Goal: Task Accomplishment & Management: Use online tool/utility

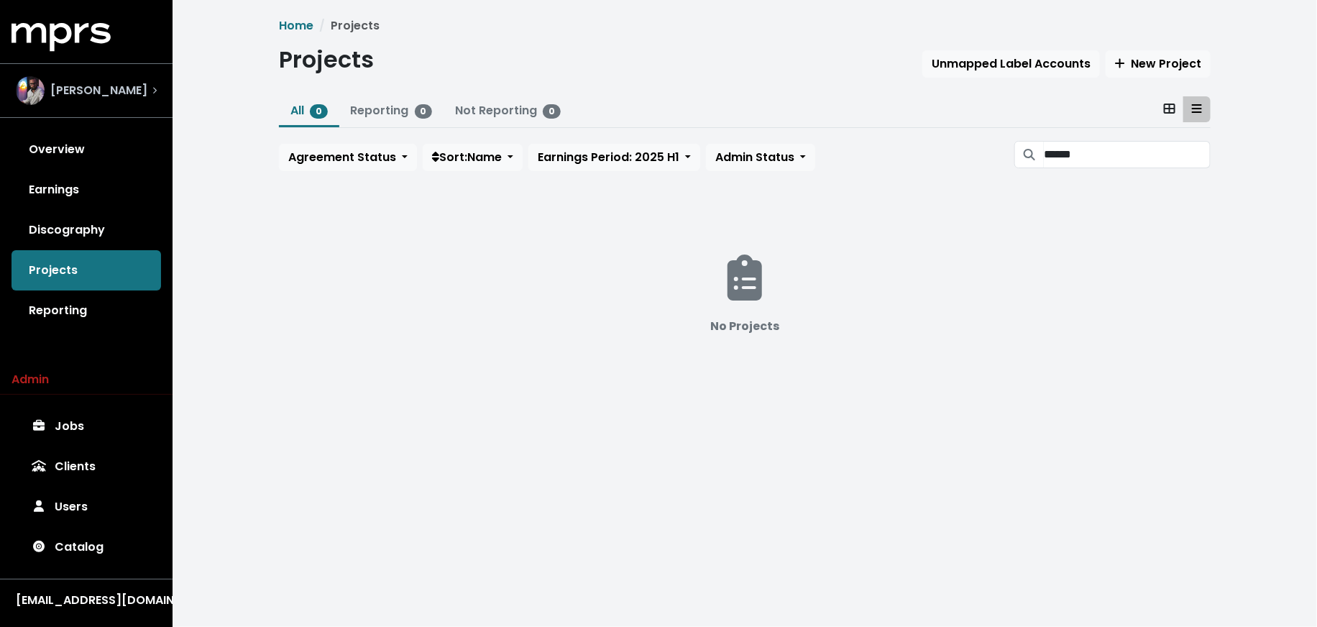
click at [142, 94] on span "[PERSON_NAME]" at bounding box center [98, 90] width 97 height 17
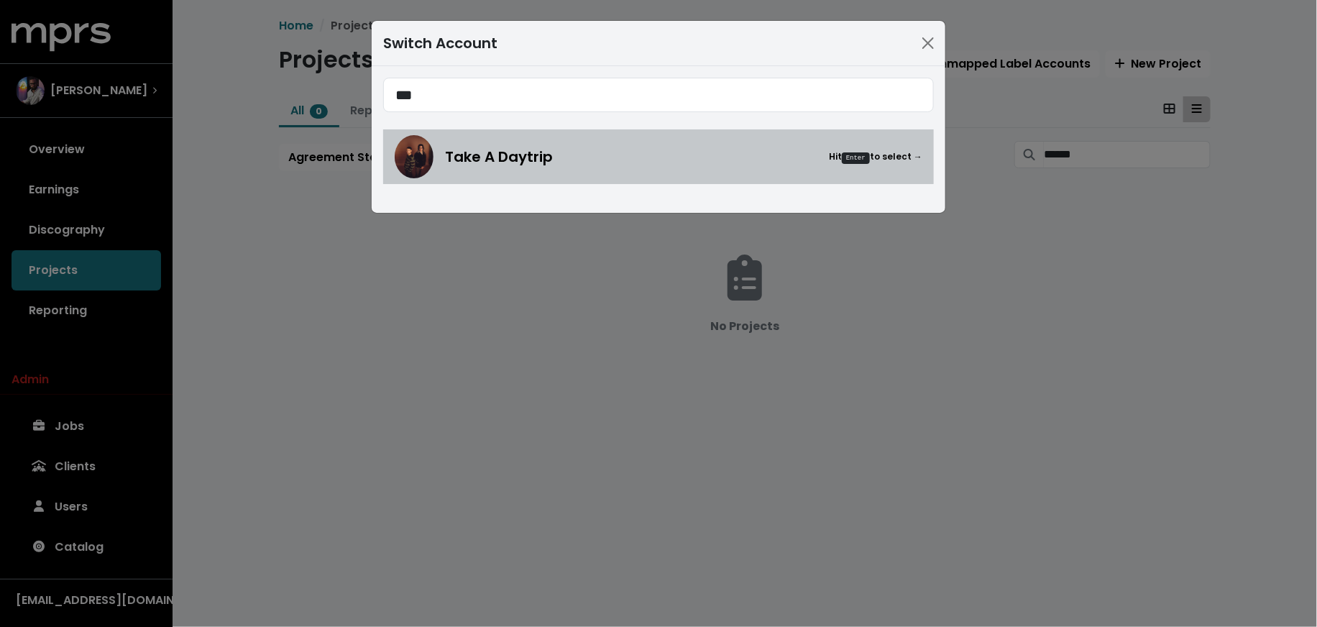
type input "***"
click at [477, 160] on span "Take A Daytrip" at bounding box center [499, 157] width 108 height 22
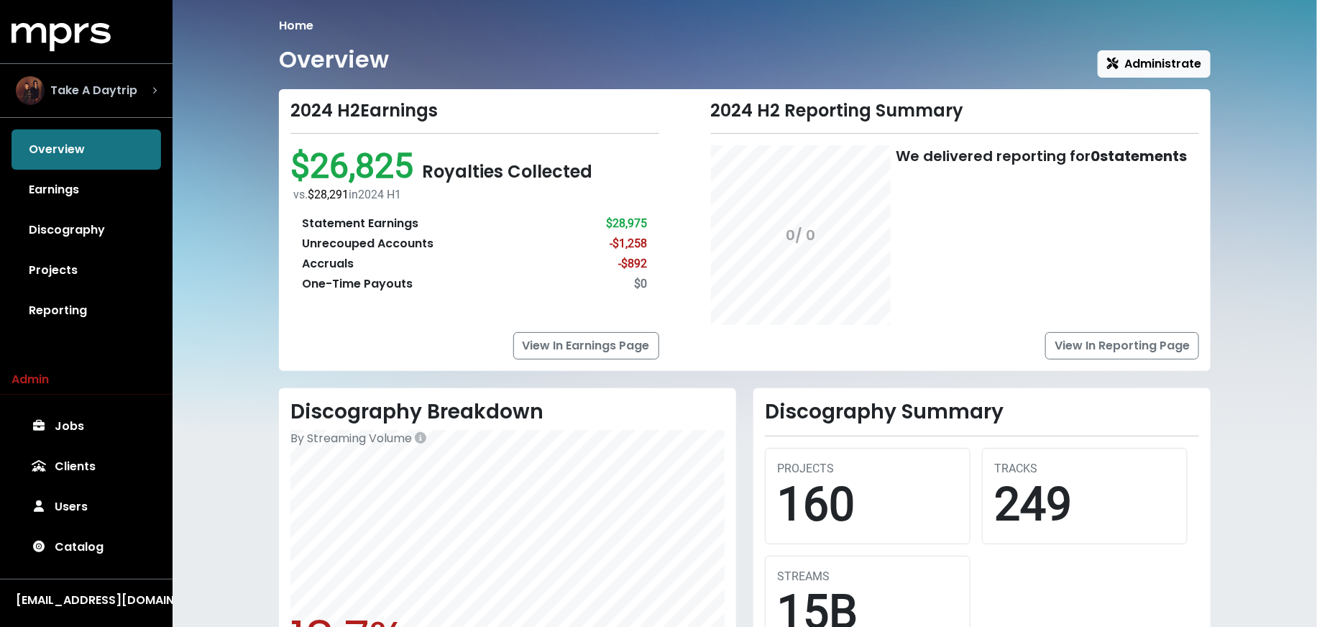
click at [121, 88] on span "Take A Daytrip" at bounding box center [93, 90] width 87 height 17
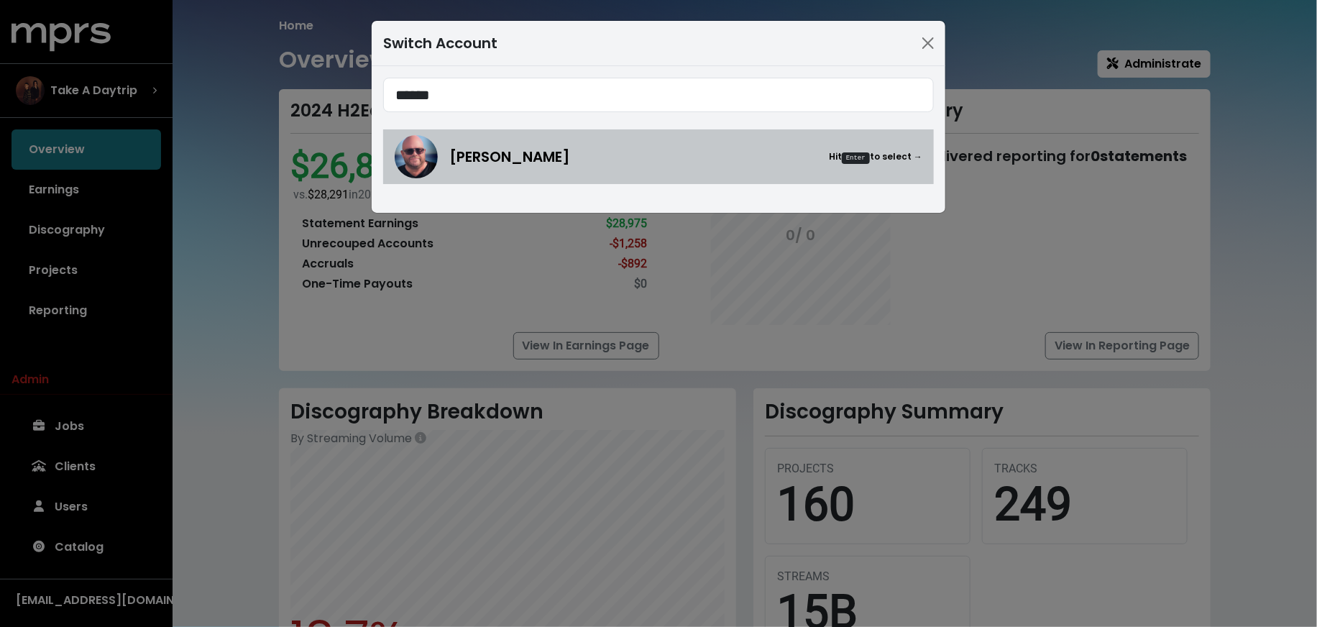
type input "******"
click at [468, 160] on span "[PERSON_NAME]" at bounding box center [509, 157] width 121 height 22
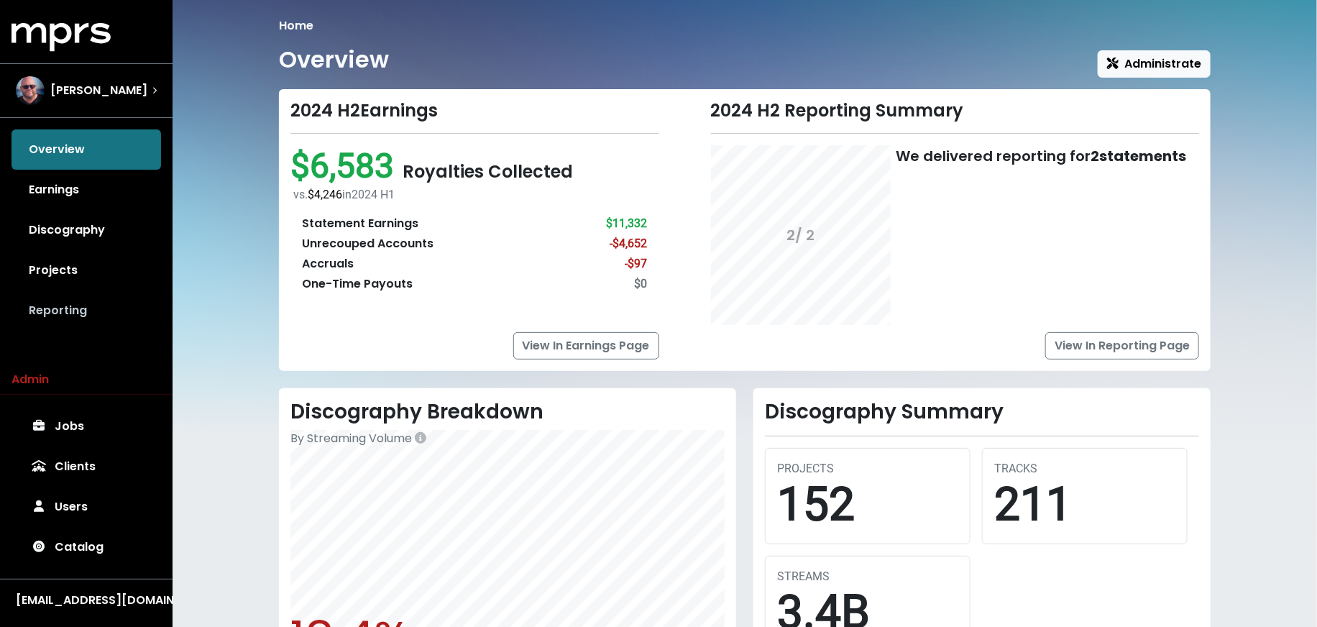
click at [105, 303] on link "Reporting" at bounding box center [87, 311] width 150 height 40
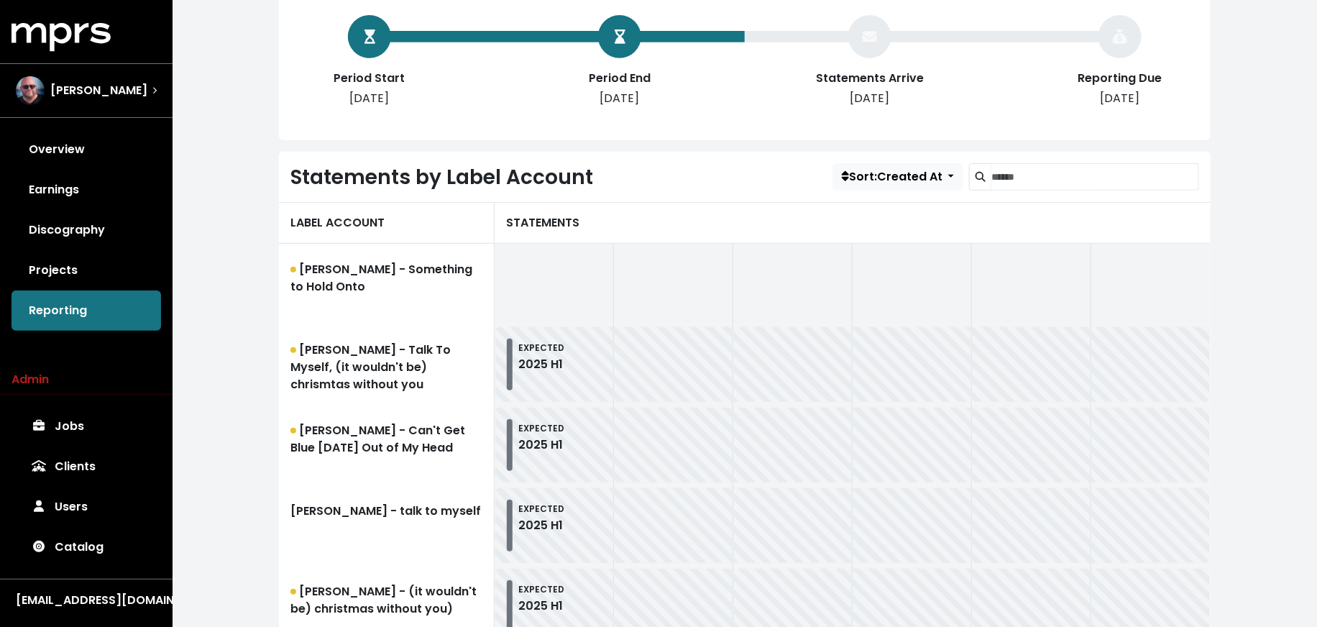
scroll to position [356, 0]
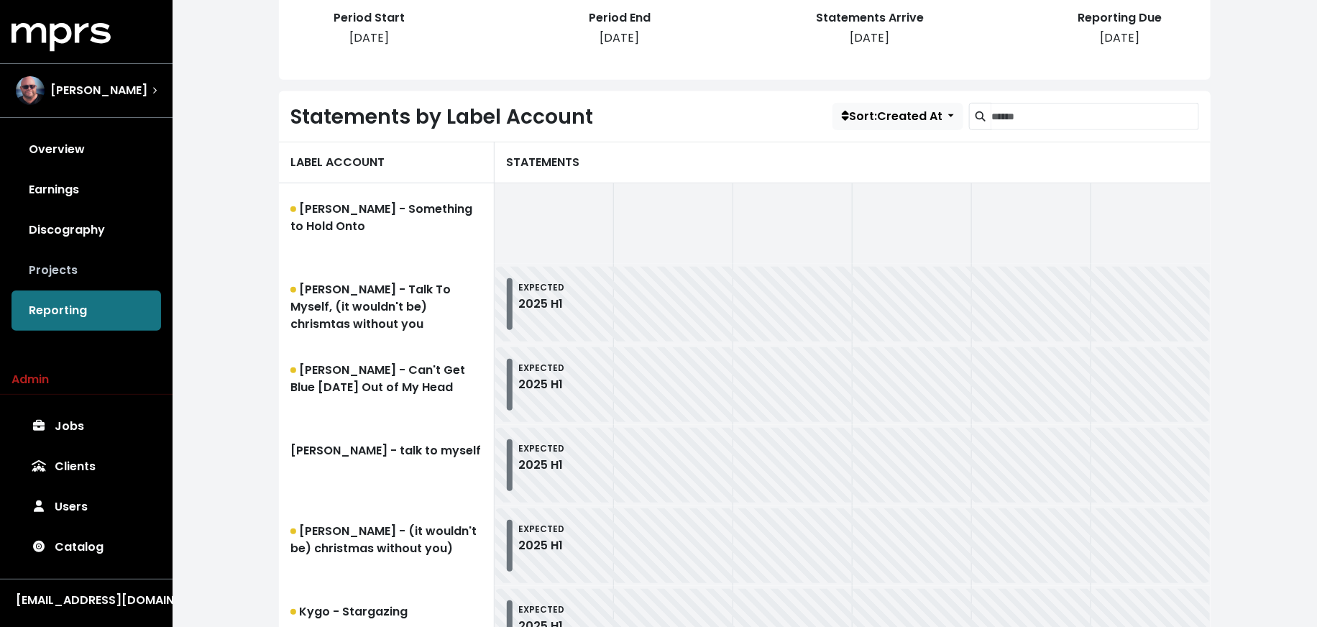
click at [97, 276] on link "Projects" at bounding box center [87, 270] width 150 height 40
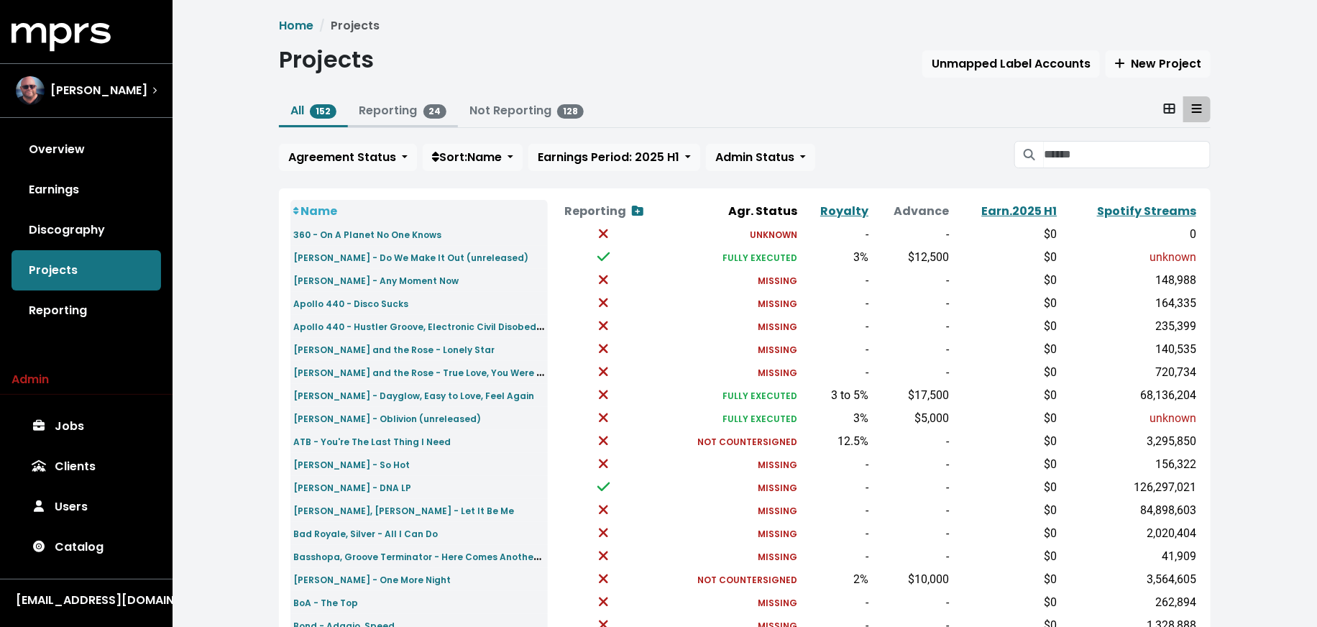
click at [384, 111] on link "Reporting 24" at bounding box center [404, 110] width 88 height 17
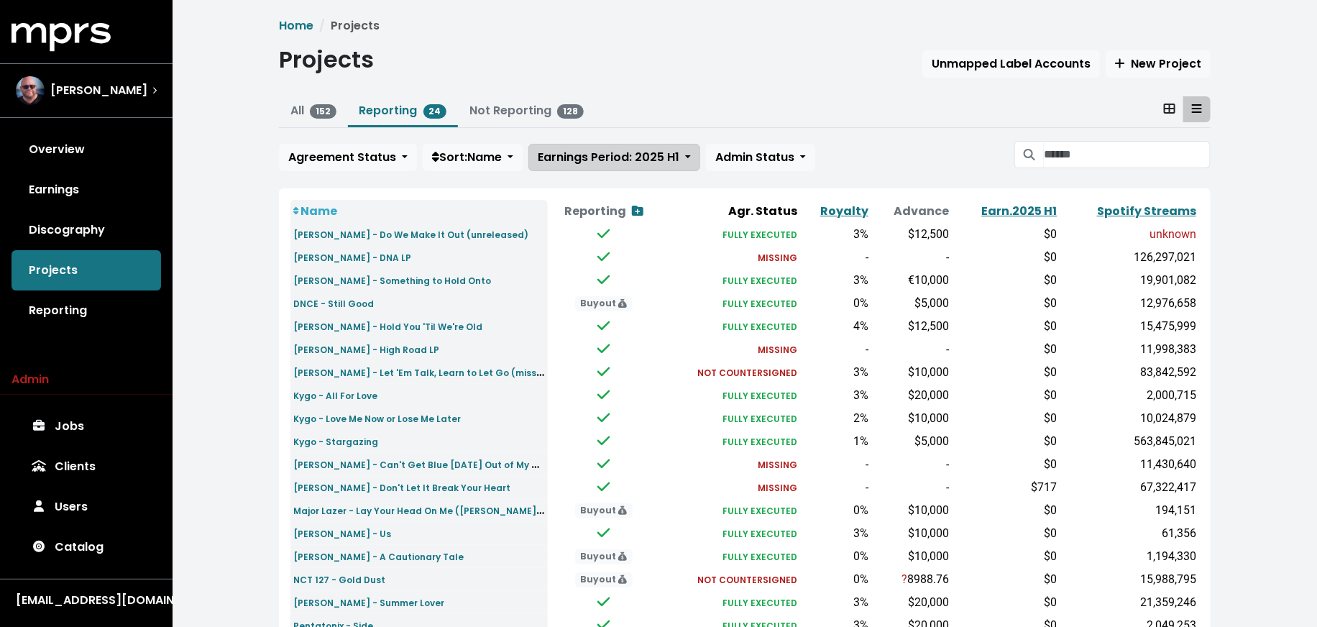
click at [624, 159] on span "Earnings Period: 2025 H1" at bounding box center [609, 157] width 142 height 17
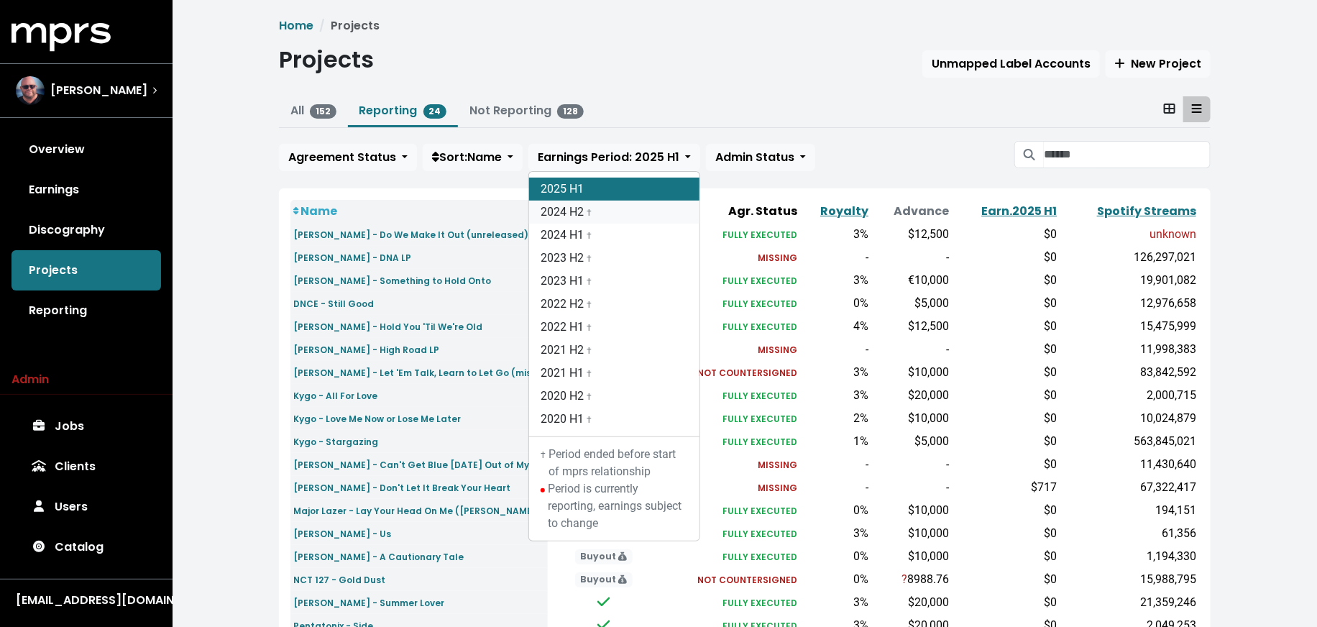
click at [622, 216] on link "2024 H2 †" at bounding box center [614, 212] width 170 height 23
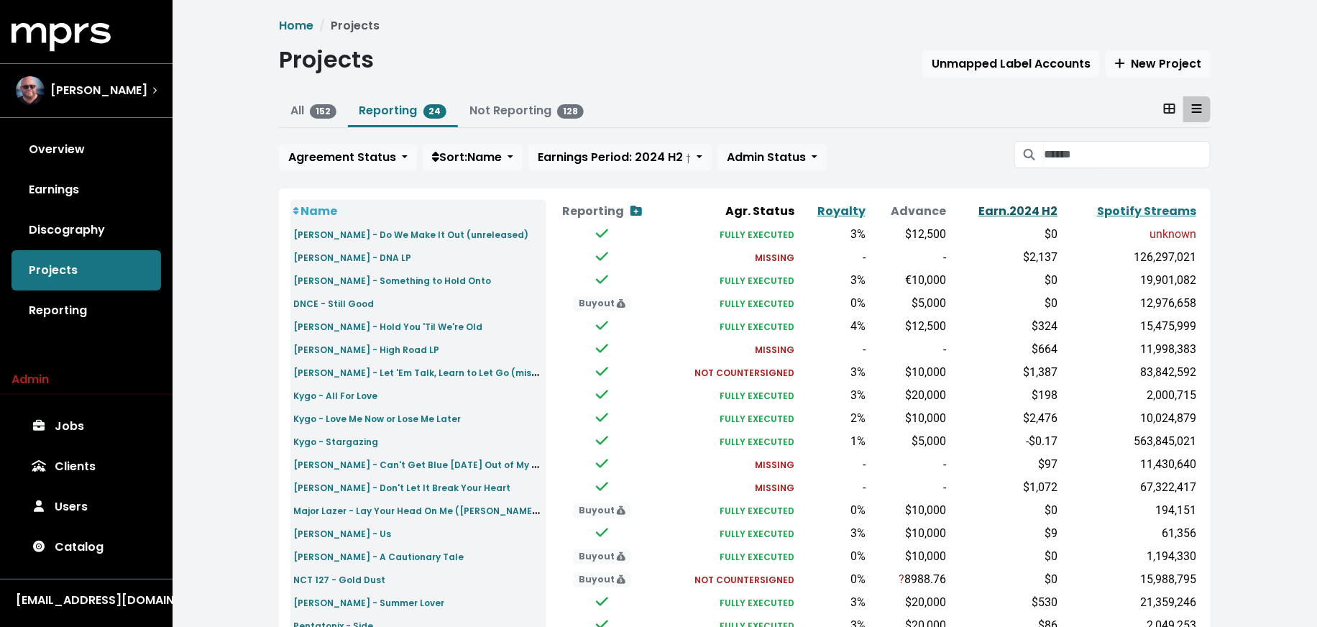
click at [1016, 206] on link "Earn. 2024 H2" at bounding box center [1018, 211] width 79 height 17
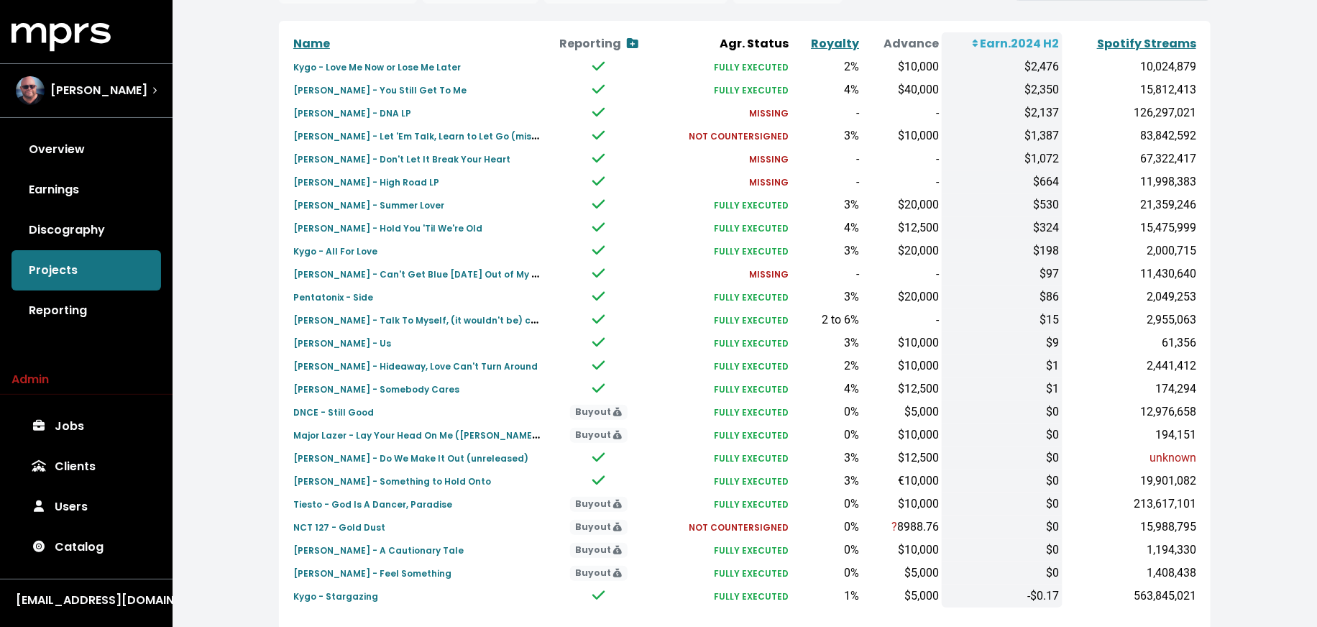
scroll to position [164, 0]
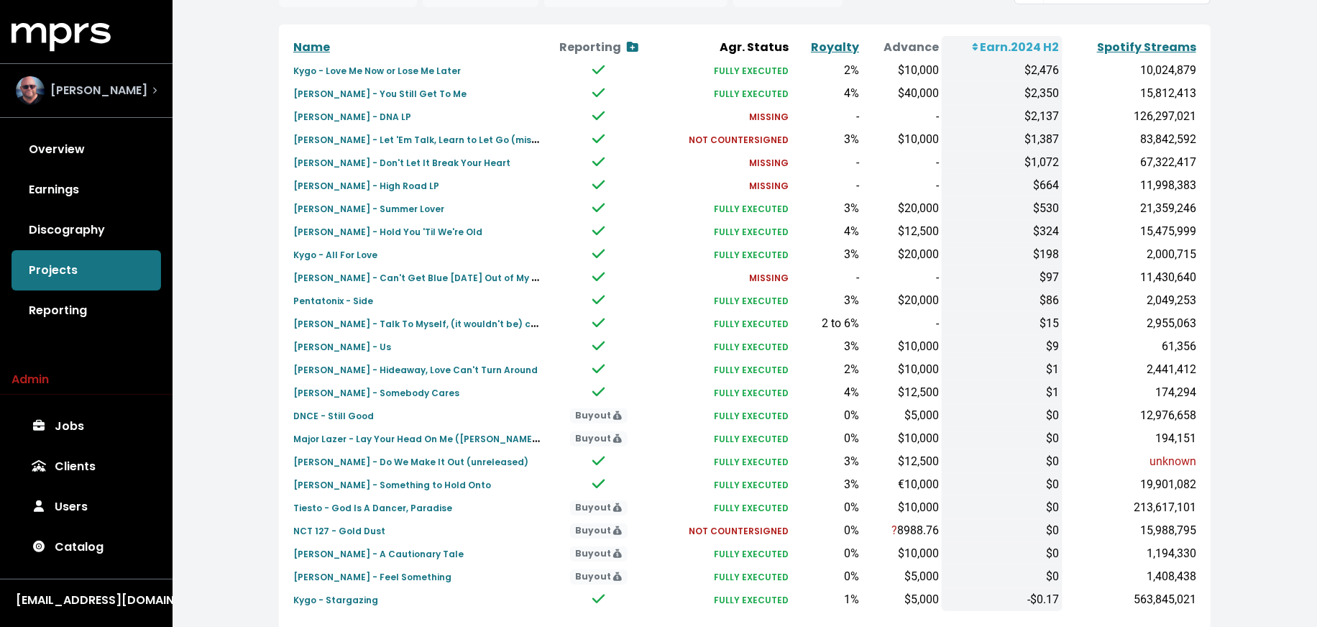
click at [144, 105] on div "[PERSON_NAME]" at bounding box center [86, 91] width 164 height 52
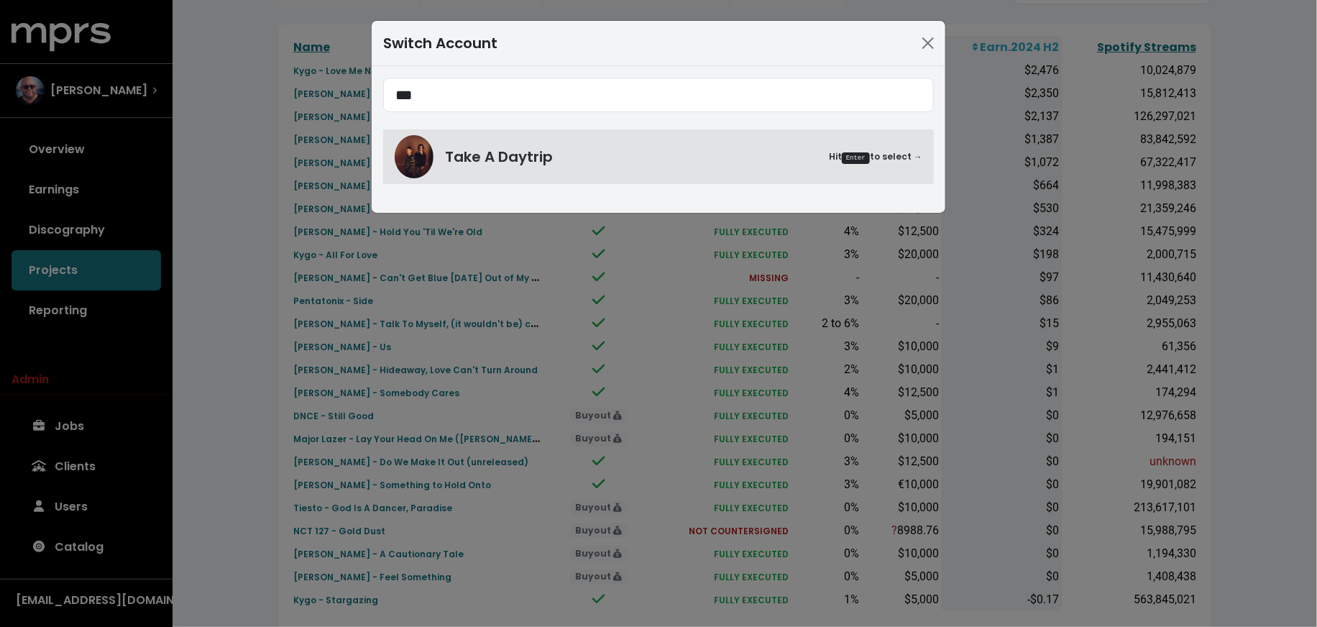
type input "***"
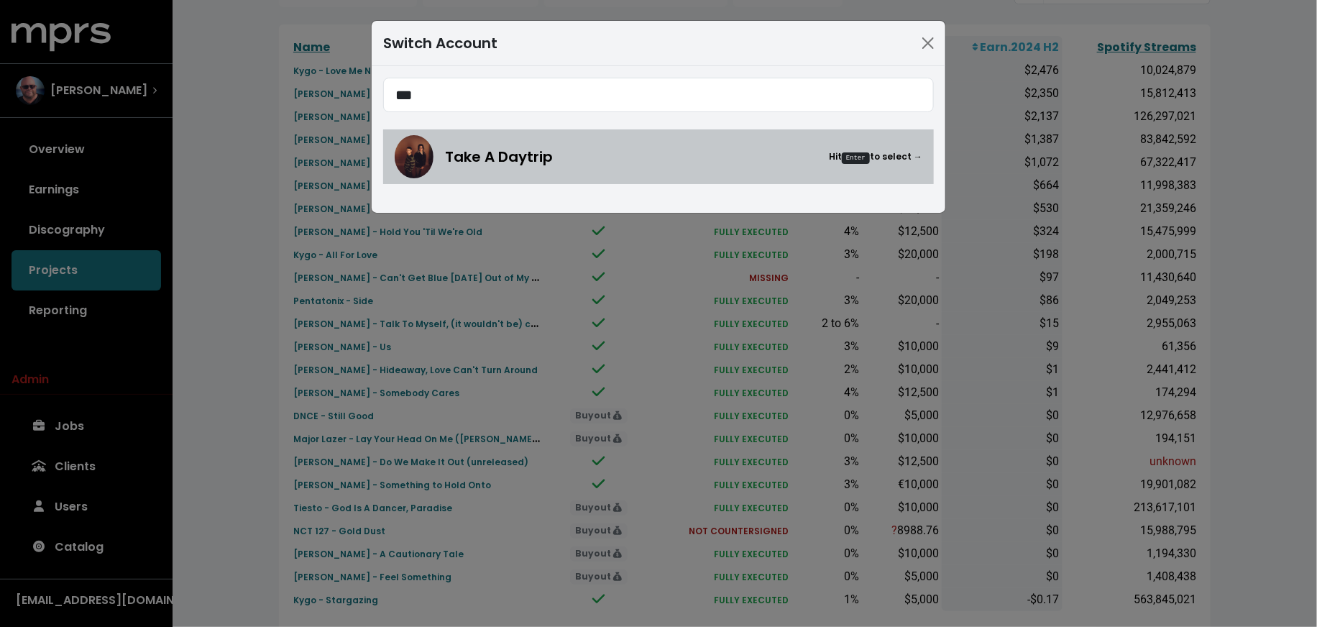
click at [611, 147] on div "Take A Daytrip Hit Enter to select →" at bounding box center [683, 157] width 477 height 22
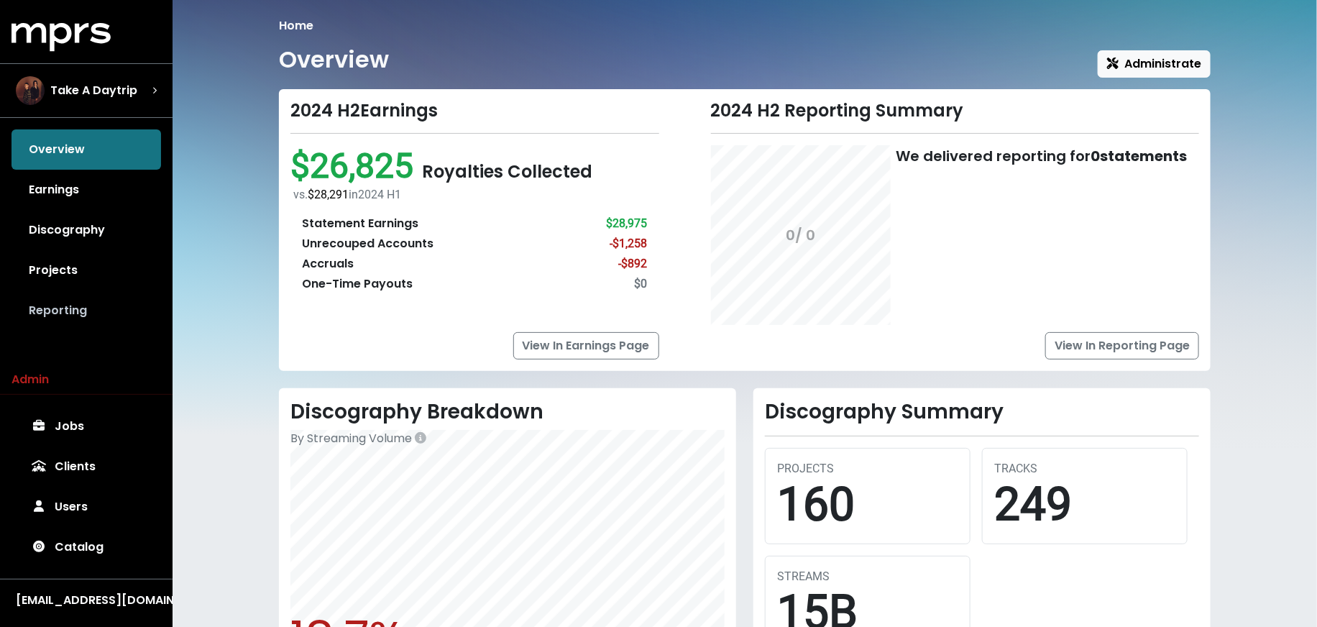
click at [95, 319] on link "Reporting" at bounding box center [87, 311] width 150 height 40
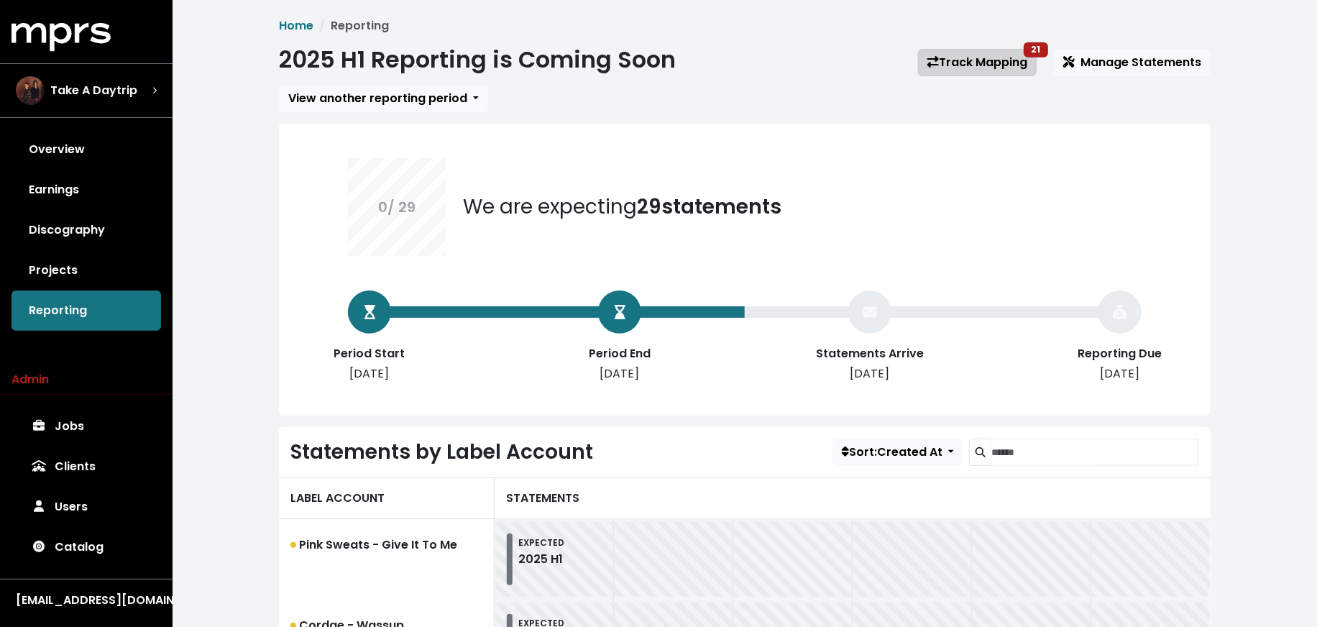
click at [951, 63] on link "Track Mapping 21" at bounding box center [977, 62] width 119 height 27
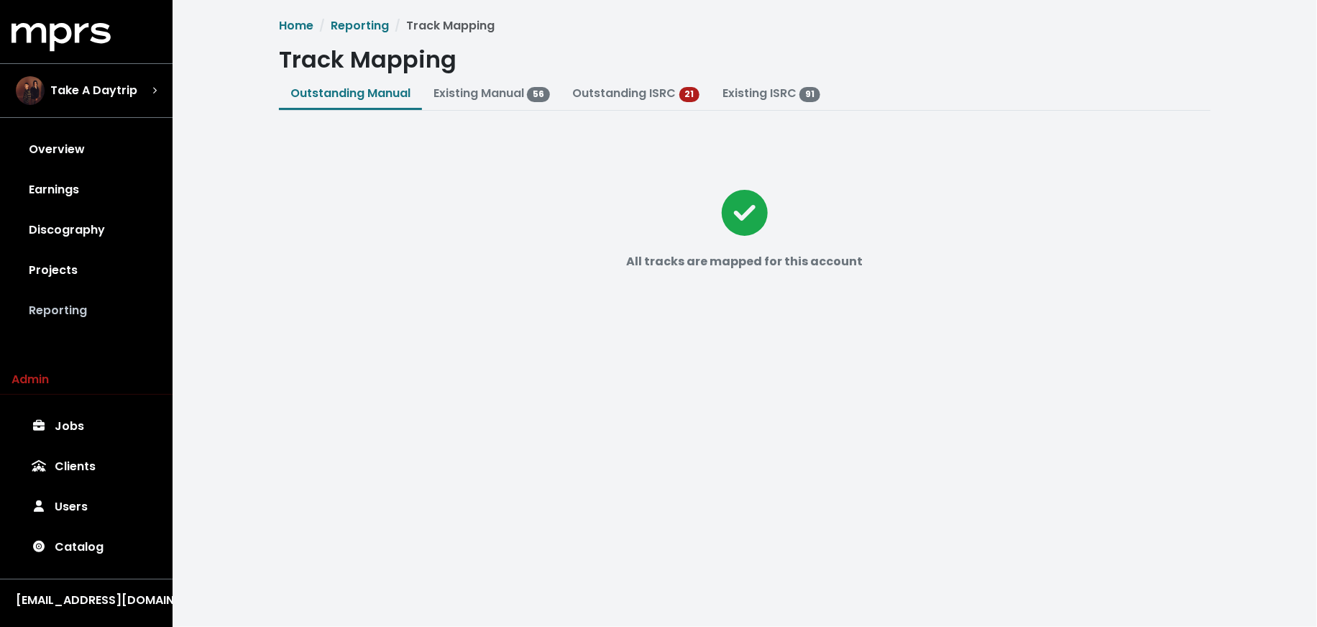
click at [35, 305] on link "Reporting" at bounding box center [87, 311] width 150 height 40
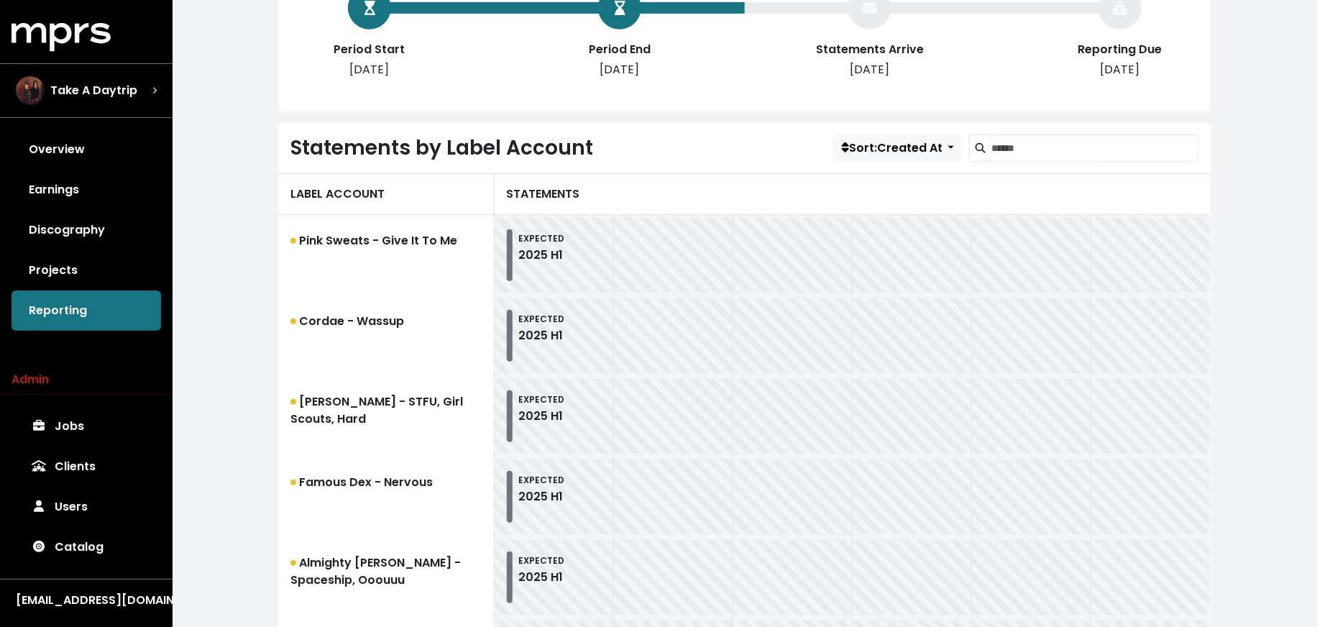
scroll to position [216, 0]
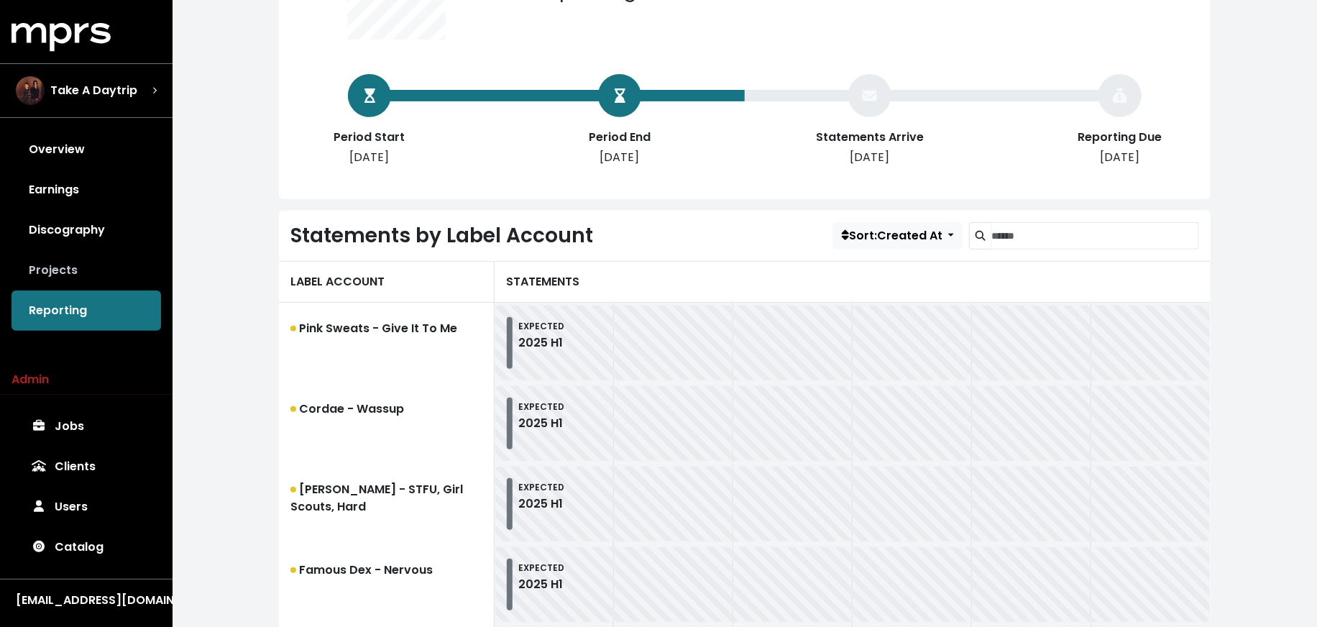
click at [100, 276] on link "Projects" at bounding box center [87, 270] width 150 height 40
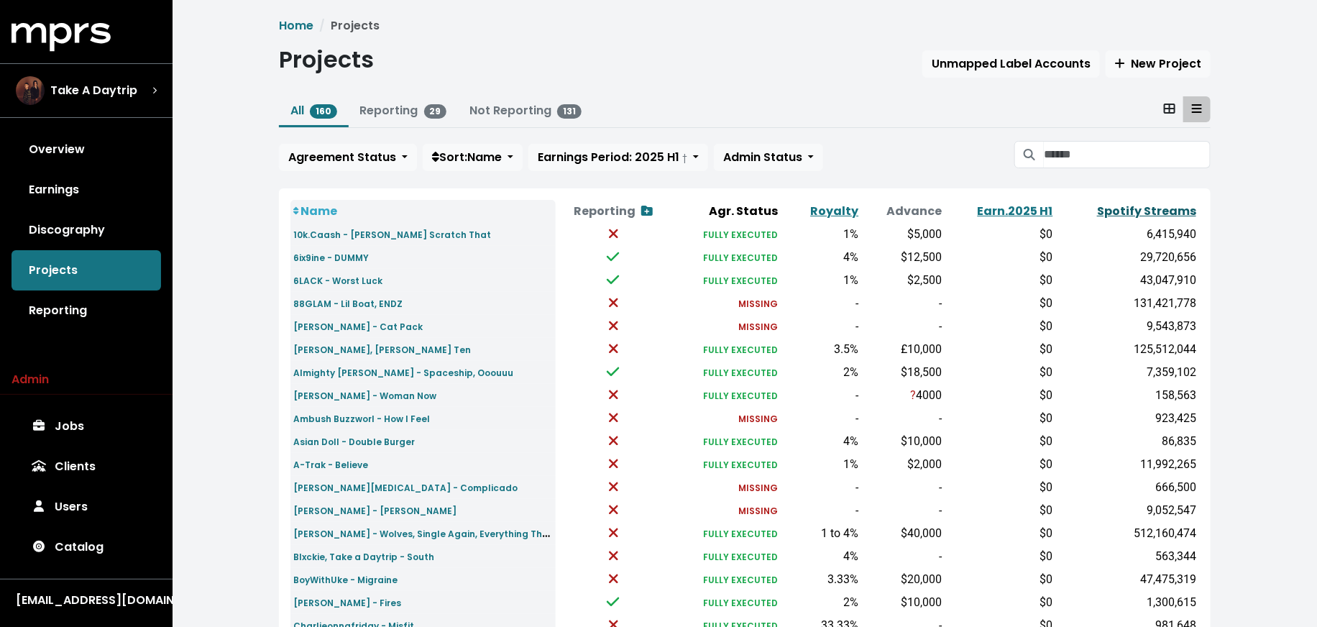
click at [1120, 208] on link "Spotify Streams" at bounding box center [1146, 211] width 99 height 17
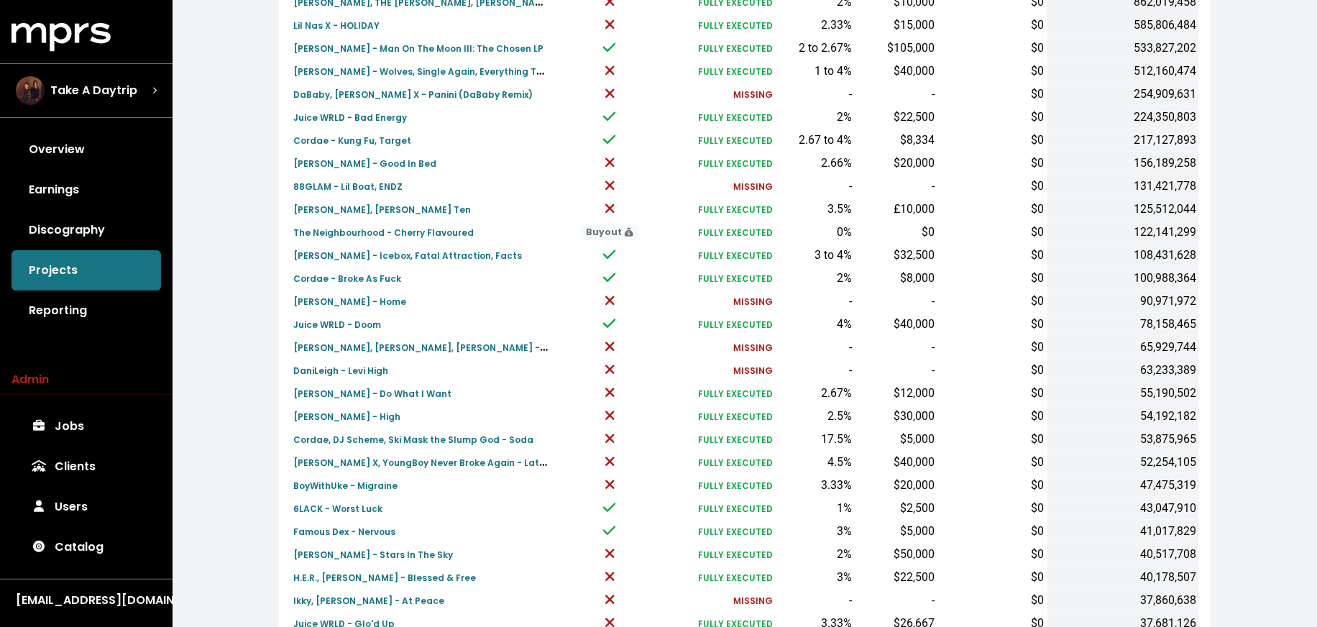
scroll to position [445, 0]
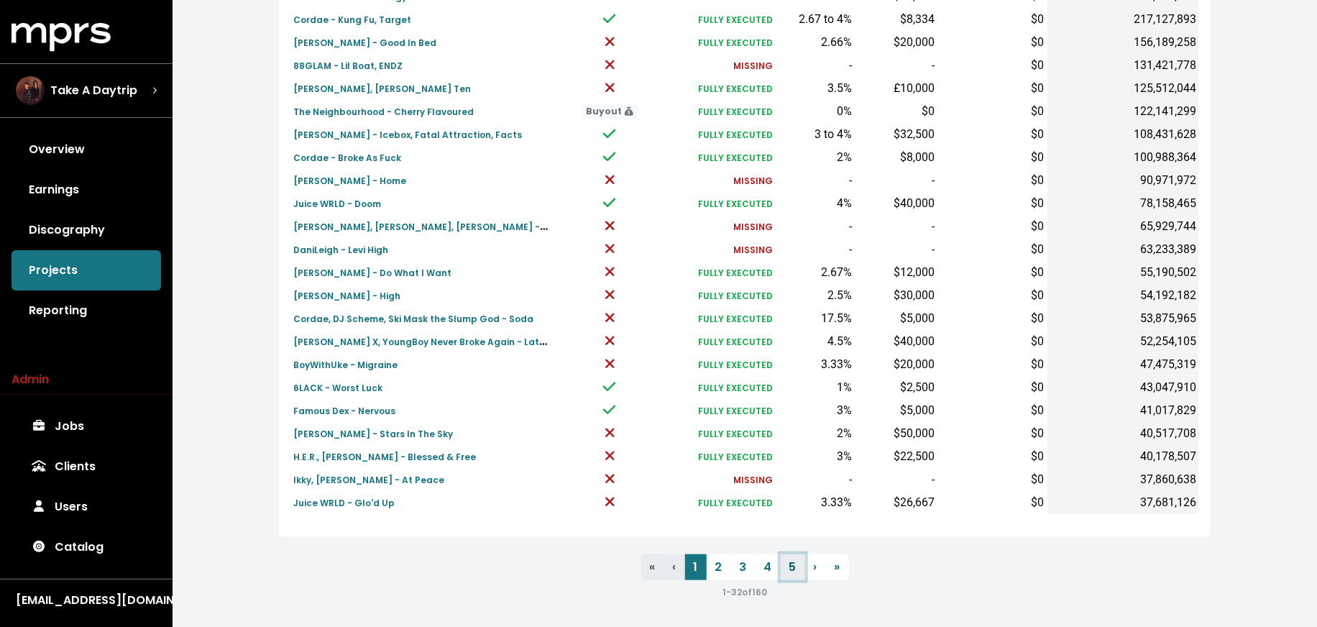
click at [790, 566] on link "5" at bounding box center [793, 567] width 24 height 26
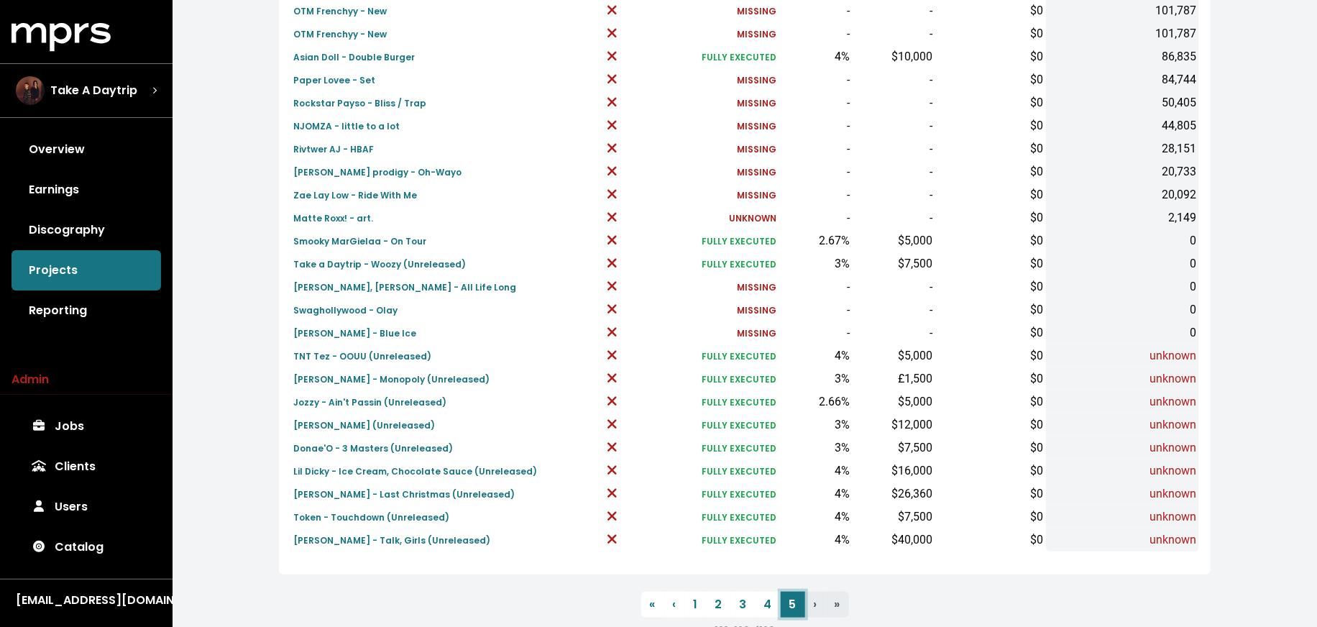
scroll to position [411, 0]
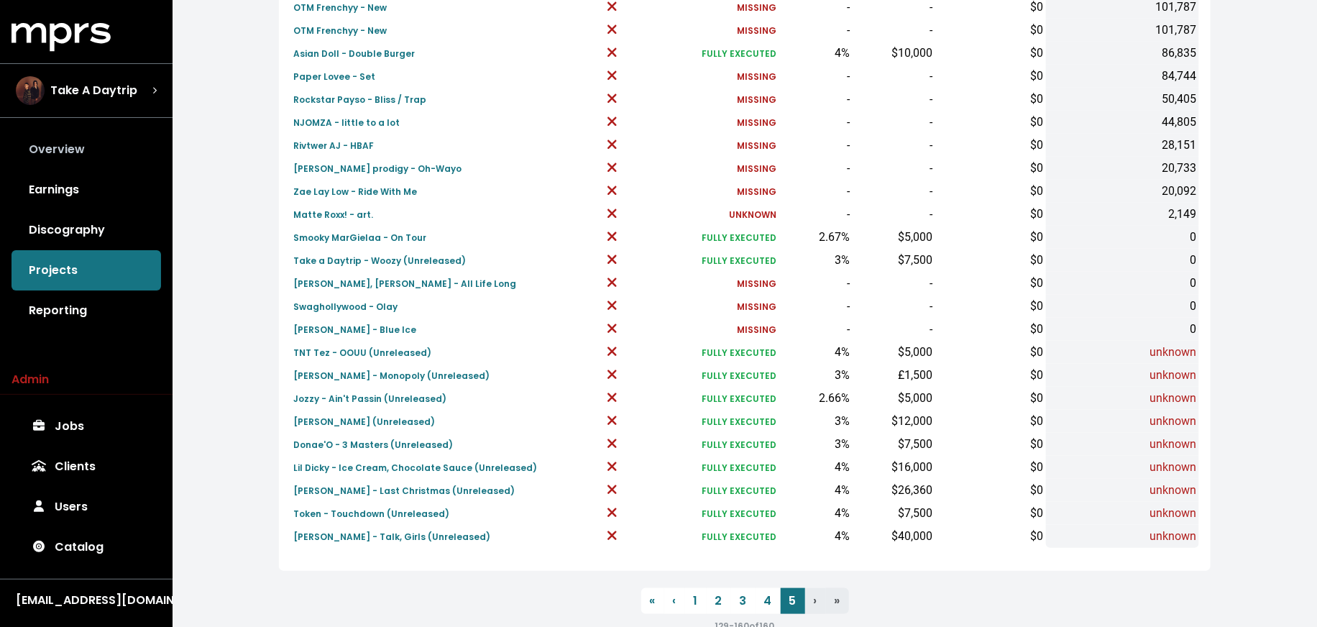
click at [97, 145] on link "Overview" at bounding box center [87, 149] width 150 height 40
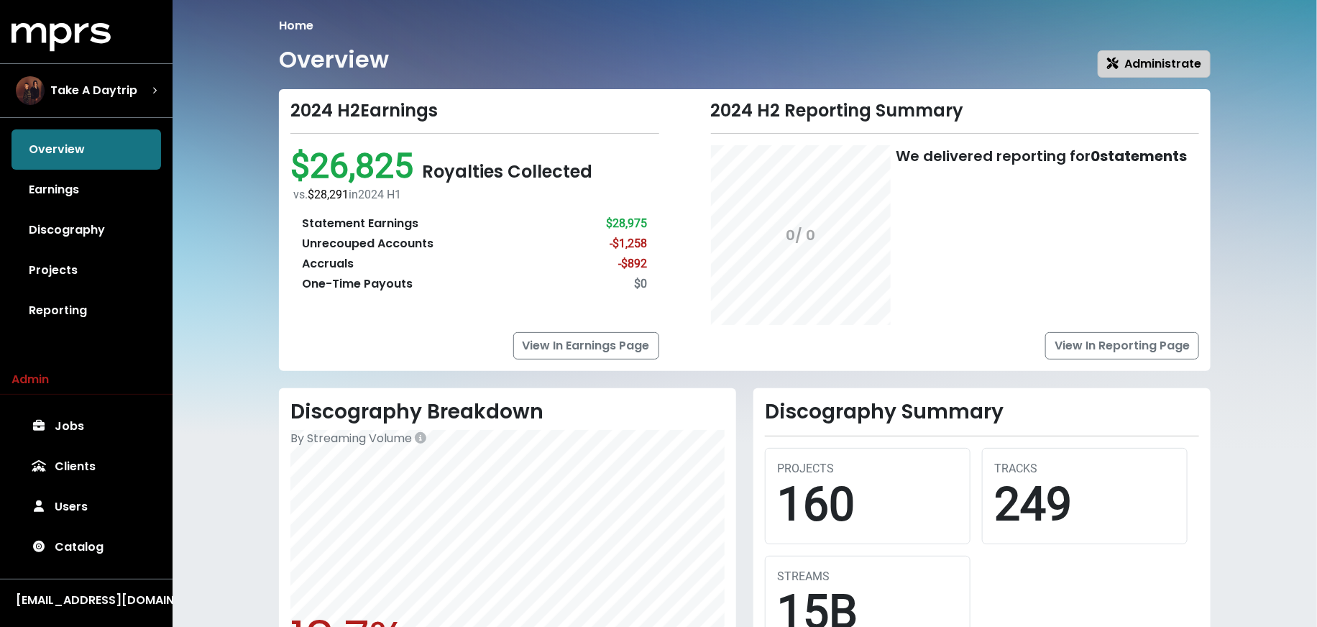
click at [1118, 64] on icon "button" at bounding box center [1113, 64] width 12 height 12
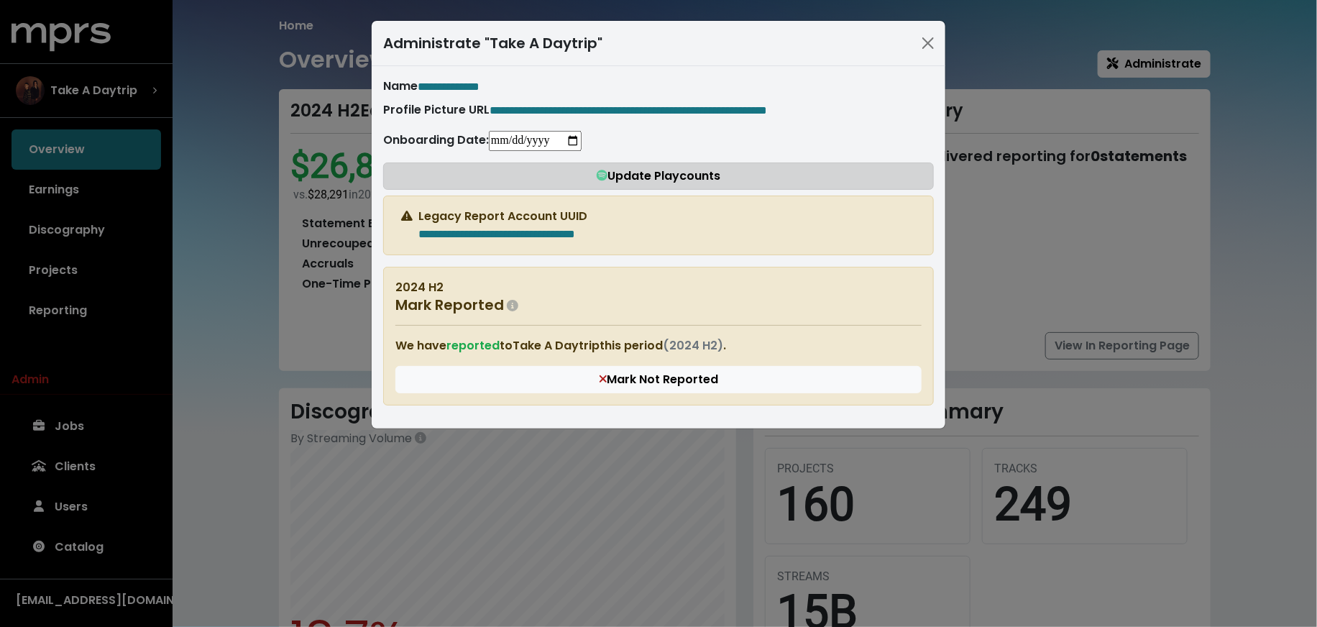
click at [680, 175] on span "Update Playcounts" at bounding box center [659, 176] width 124 height 17
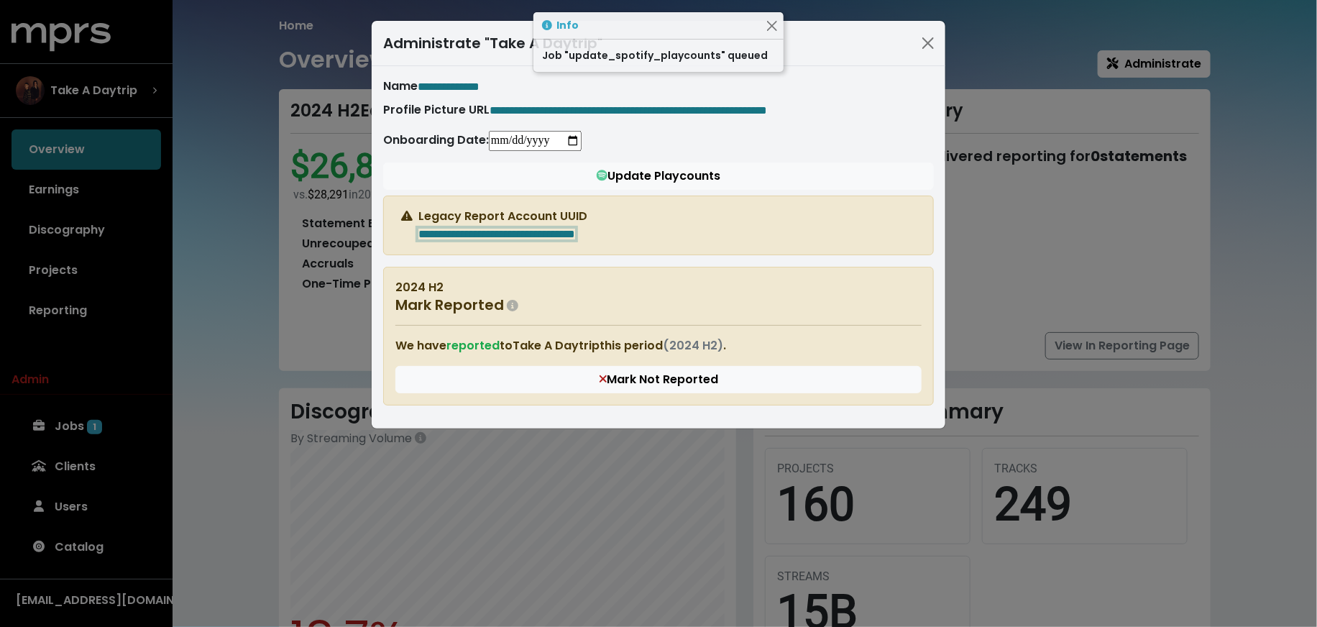
click at [194, 250] on div "**********" at bounding box center [658, 313] width 1317 height 627
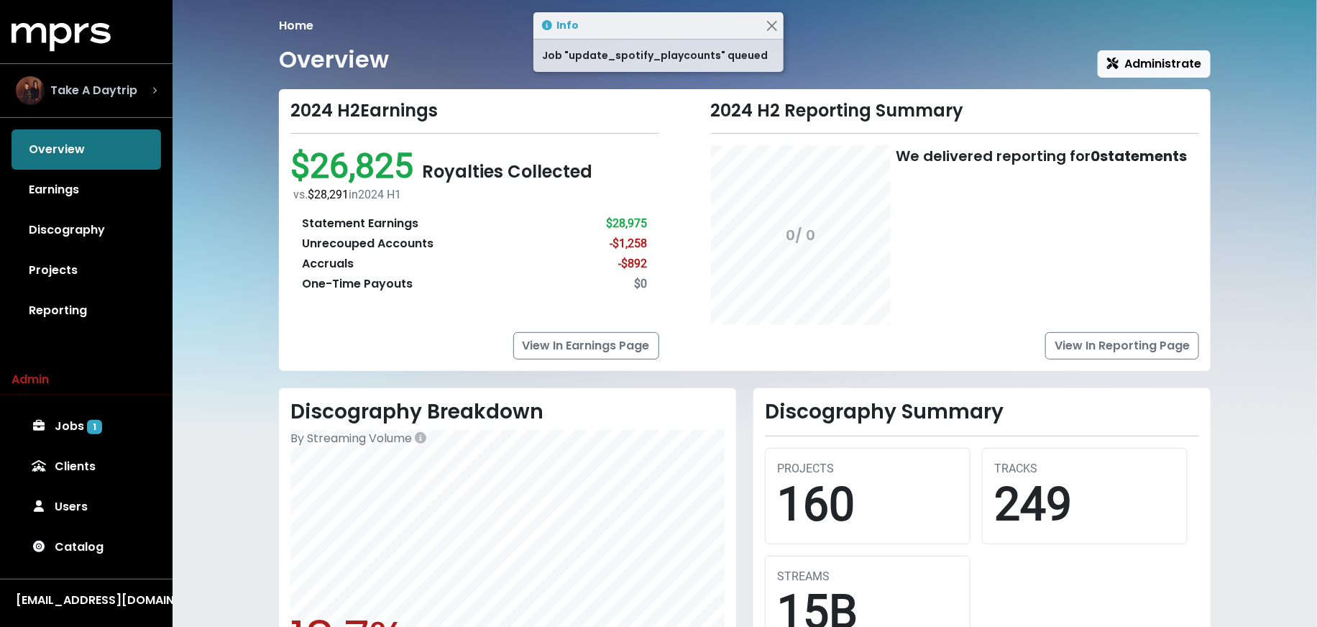
click at [116, 87] on span "Take A Daytrip" at bounding box center [93, 90] width 87 height 17
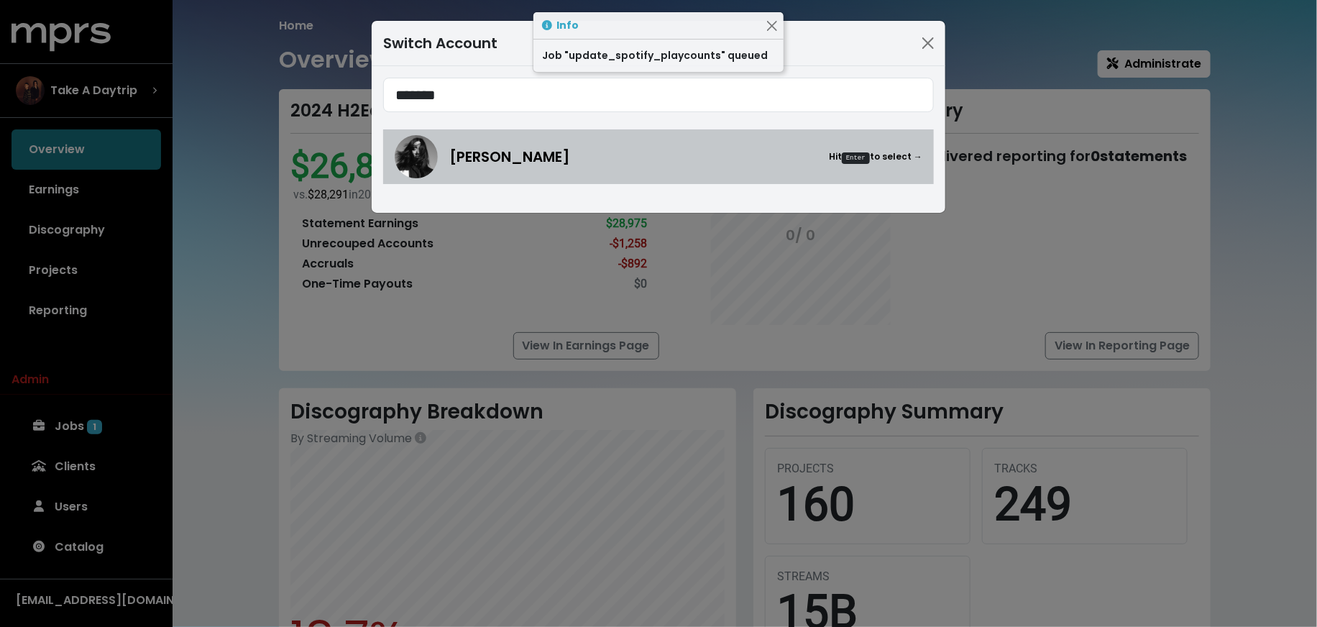
type input "*******"
click at [458, 165] on span "[PERSON_NAME]" at bounding box center [509, 157] width 121 height 22
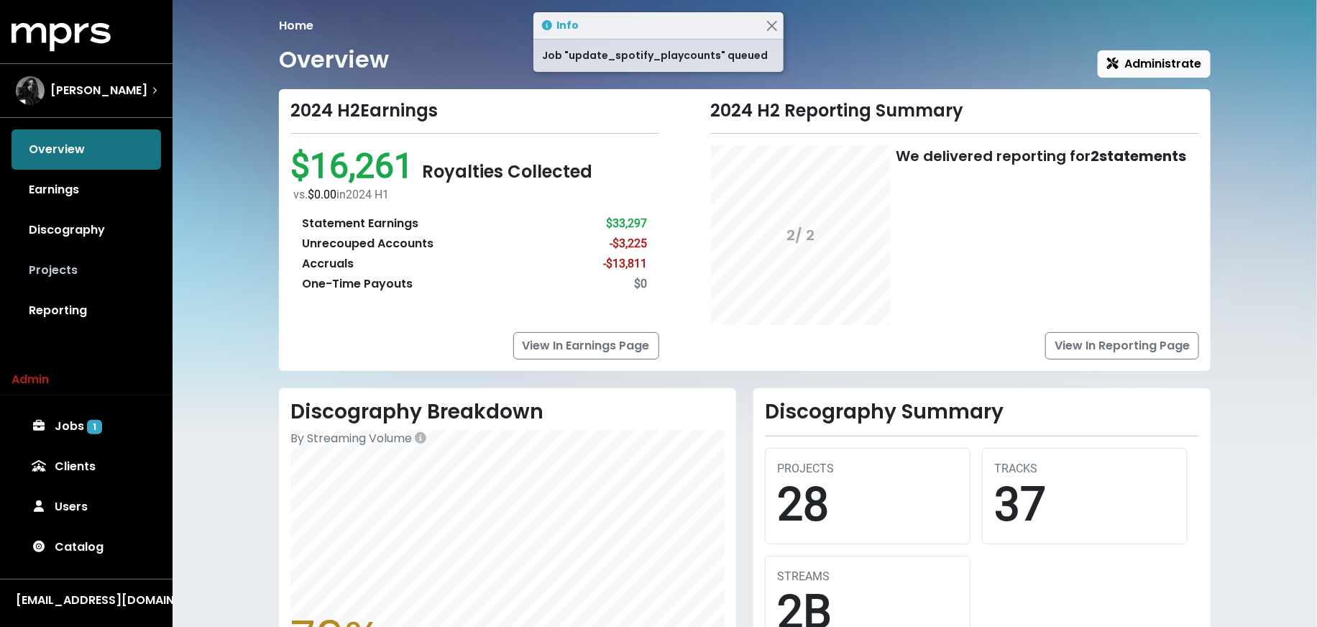
click at [116, 278] on link "Projects" at bounding box center [87, 270] width 150 height 40
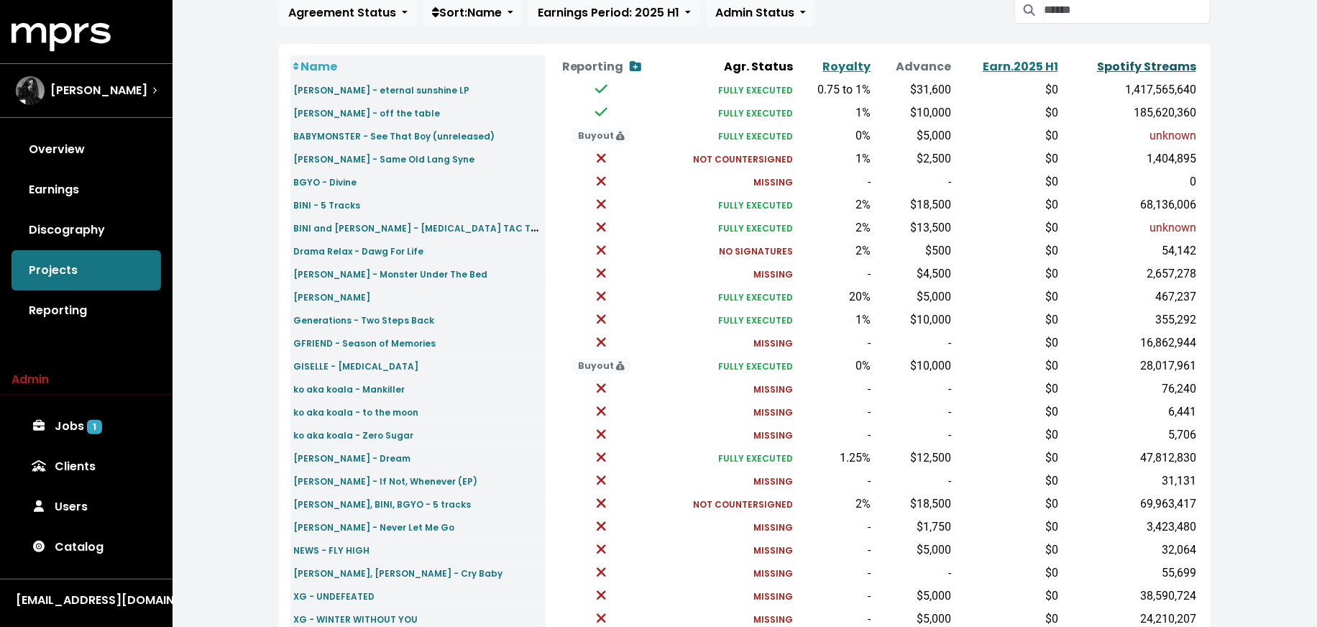
click at [1173, 68] on link "Spotify Streams" at bounding box center [1146, 66] width 99 height 17
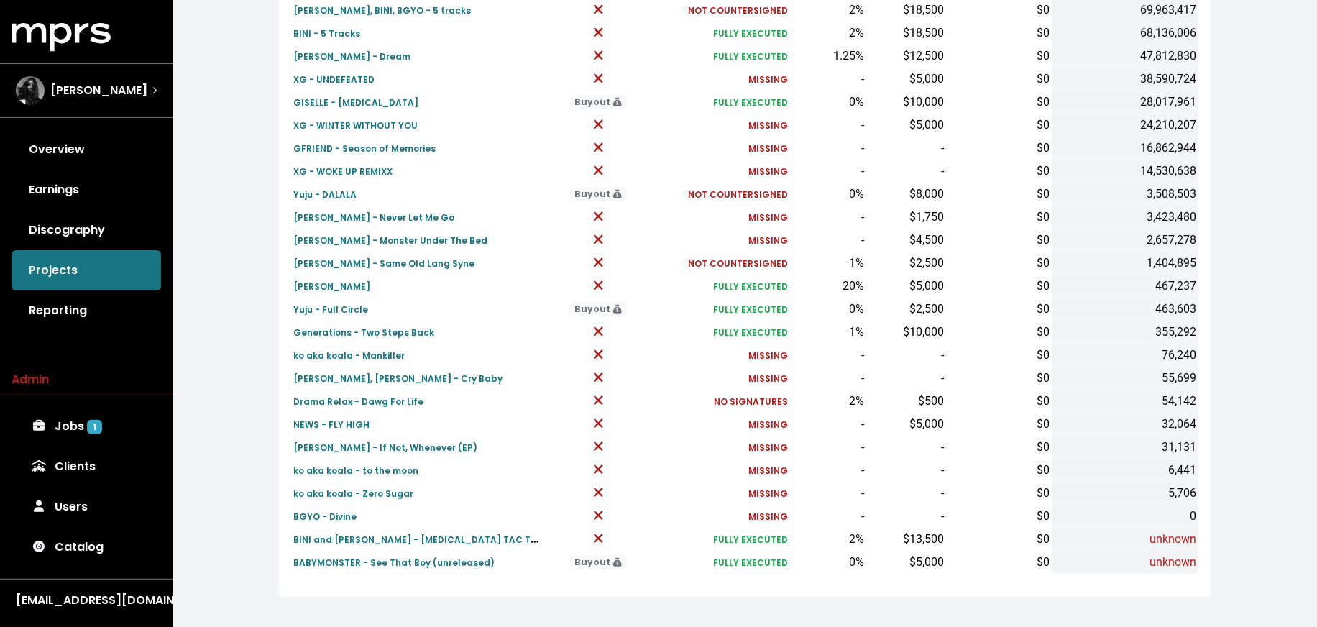
scroll to position [301, 0]
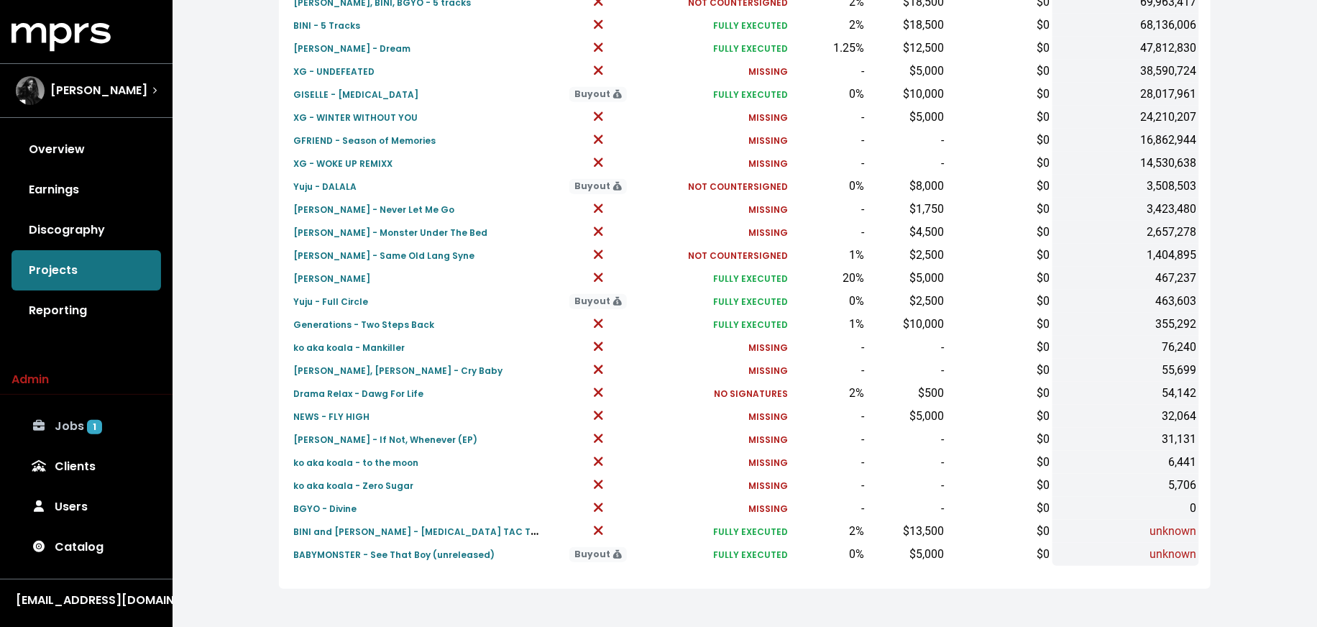
click at [74, 417] on link "Jobs 1" at bounding box center [87, 426] width 150 height 40
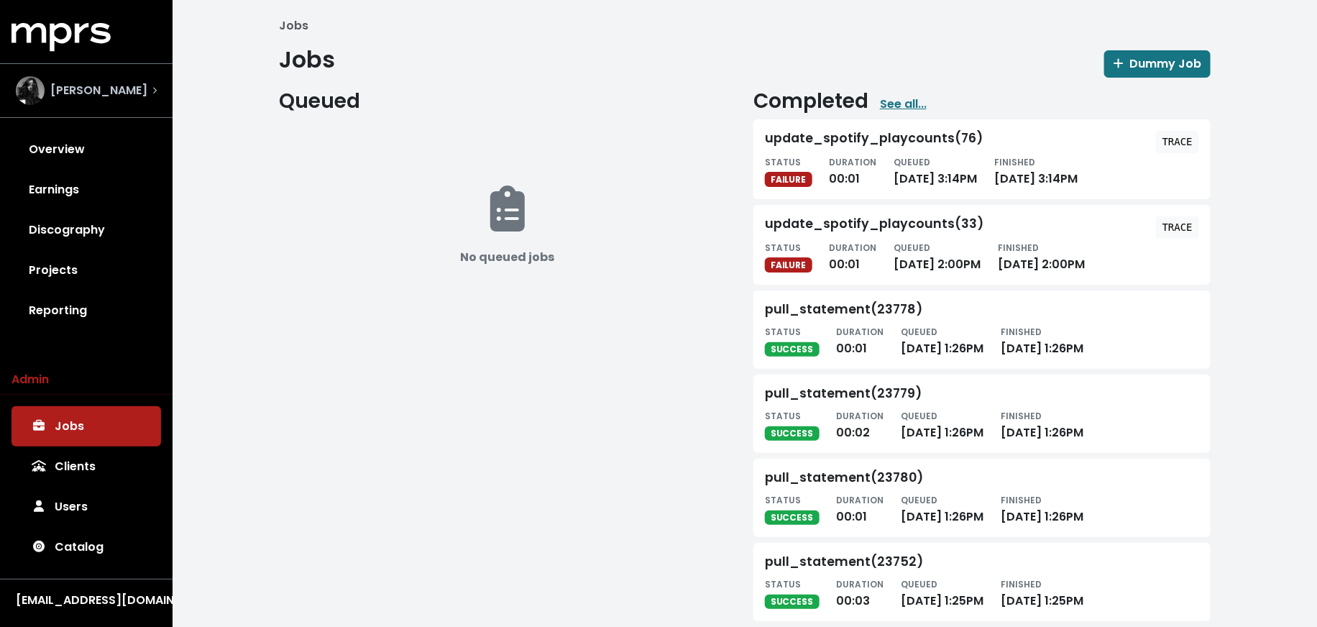
click at [89, 96] on span "[PERSON_NAME]" at bounding box center [98, 90] width 97 height 17
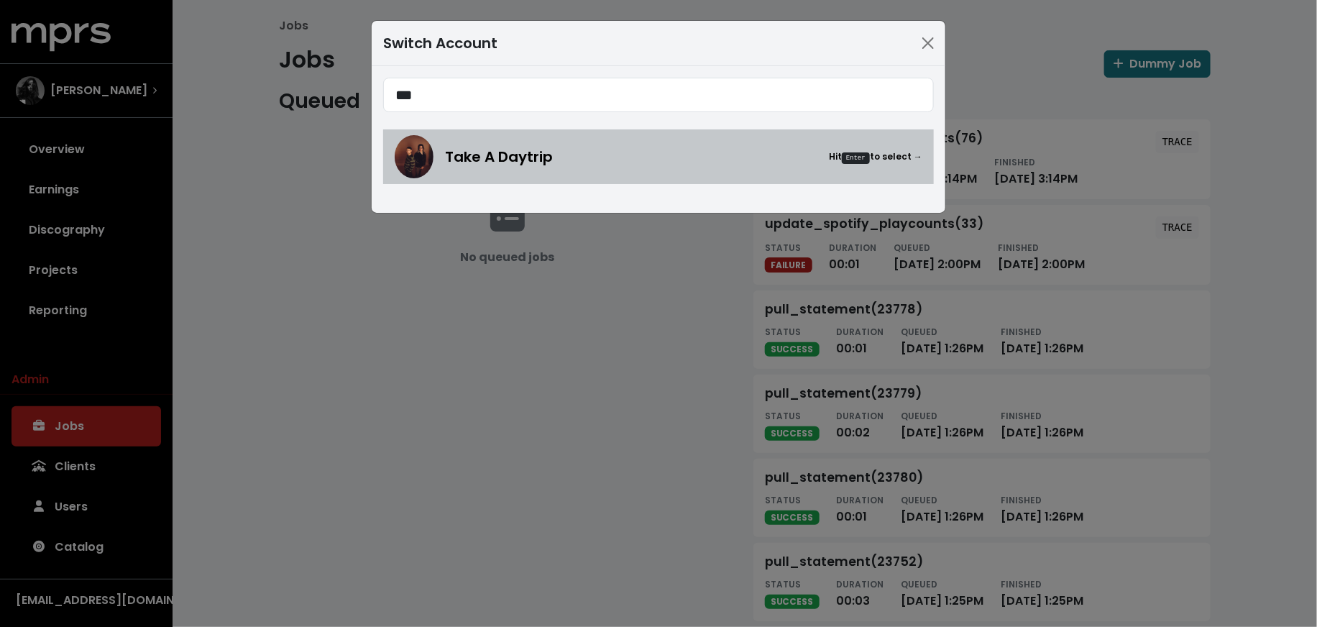
type input "***"
click at [533, 155] on span "Take A Daytrip" at bounding box center [499, 157] width 108 height 22
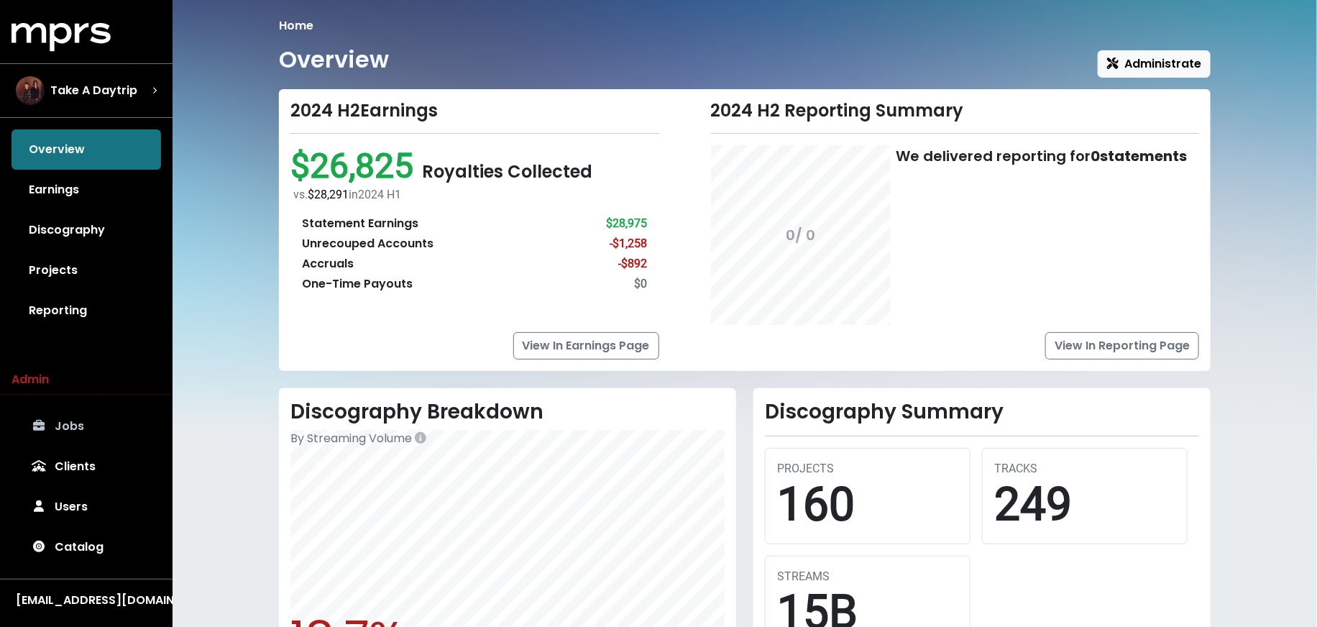
click at [96, 431] on link "Jobs" at bounding box center [87, 426] width 150 height 40
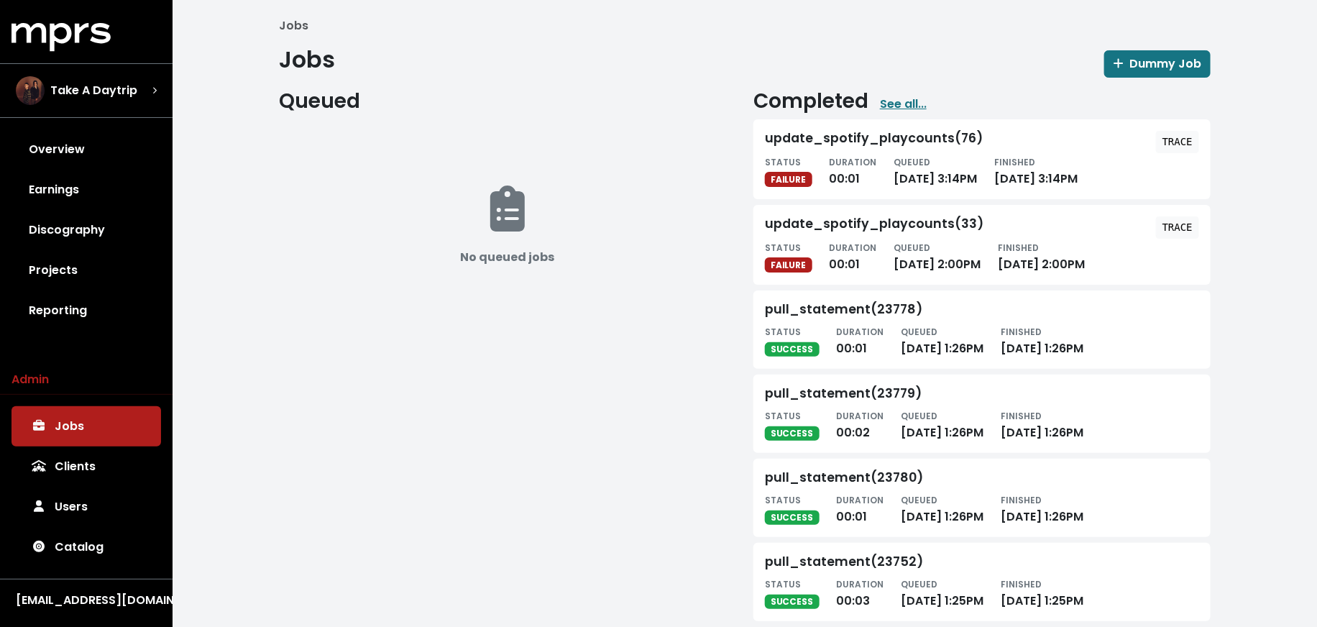
click at [1166, 137] on tt "TRACE" at bounding box center [1178, 142] width 30 height 12
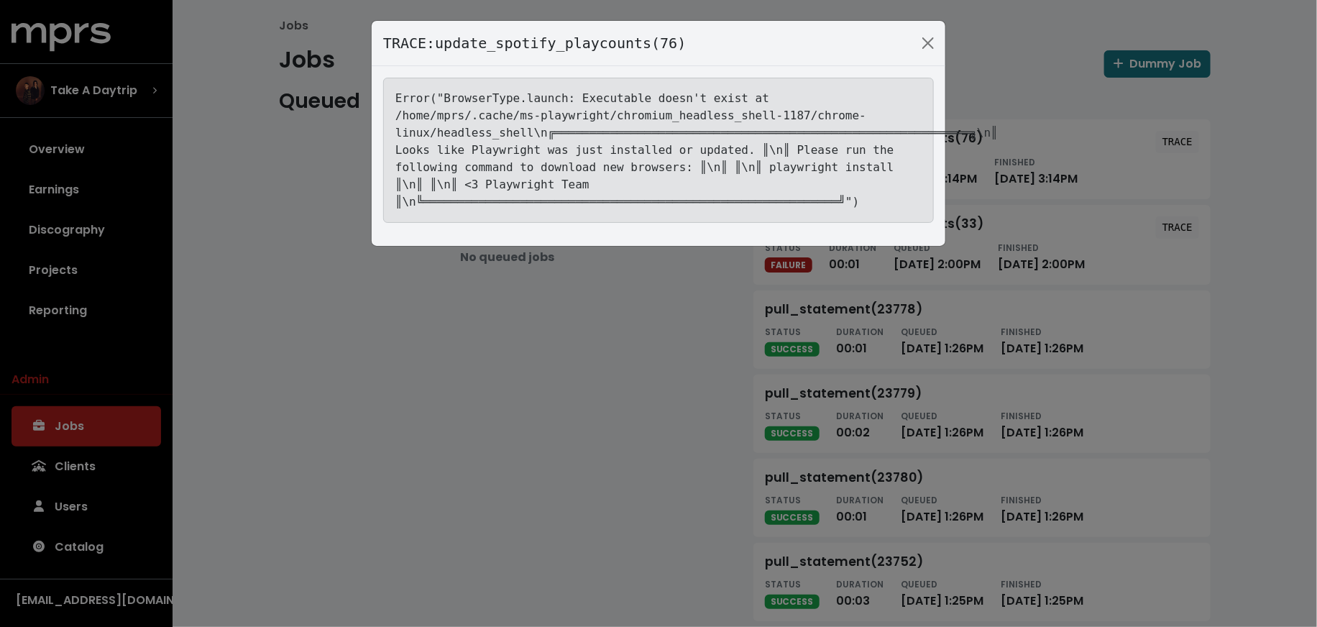
click at [576, 499] on div "TRACE: update_spotify_playcounts(76) Error("BrowserType.launch: Executable does…" at bounding box center [658, 313] width 1317 height 627
